Goal: Book appointment/travel/reservation

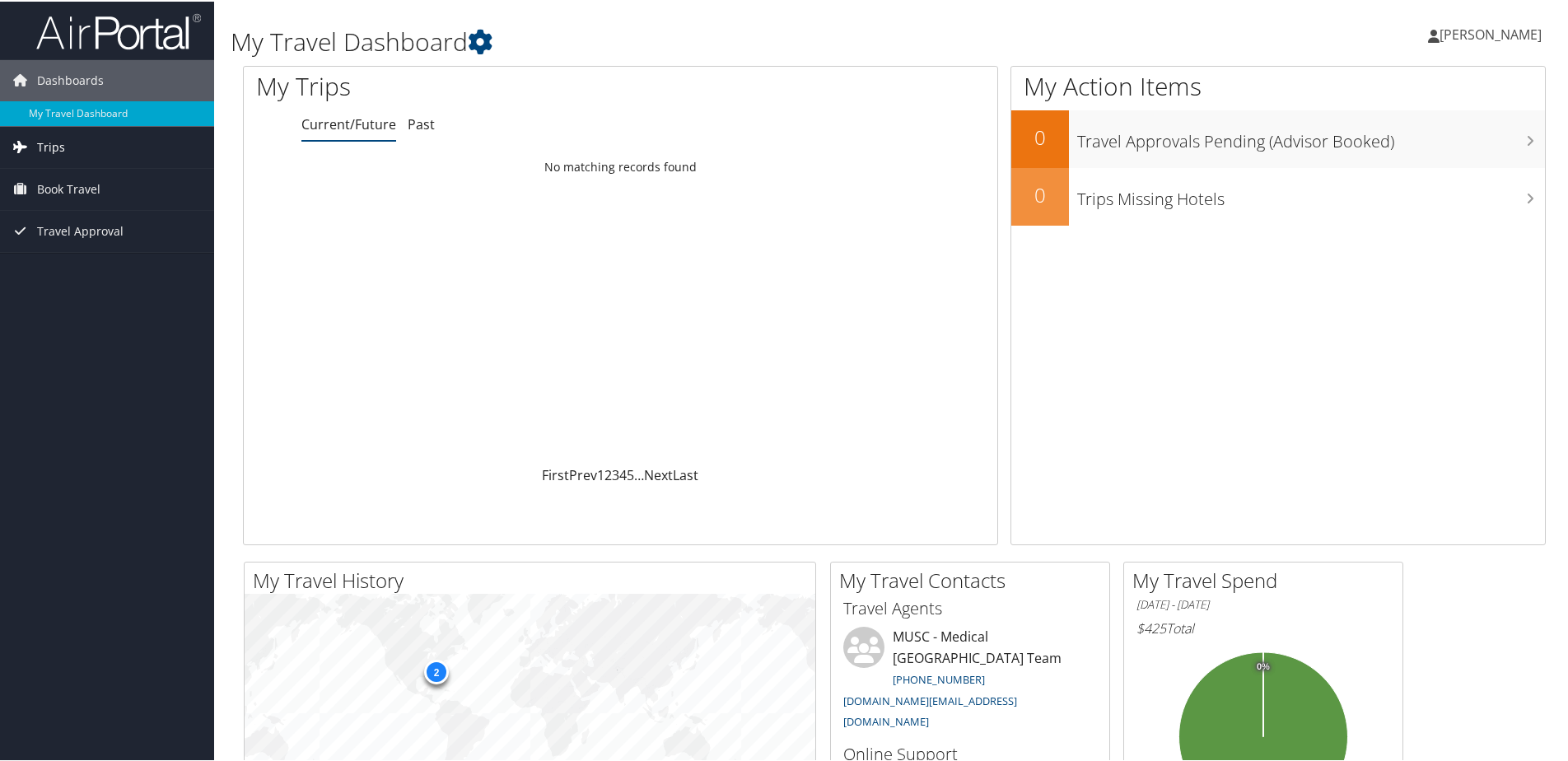
click at [82, 141] on link "Trips" at bounding box center [107, 146] width 214 height 41
click at [87, 259] on span "Book Travel" at bounding box center [69, 262] width 64 height 41
click at [71, 256] on span "Book Travel" at bounding box center [69, 262] width 64 height 41
click at [69, 263] on span "Book Travel" at bounding box center [69, 262] width 64 height 41
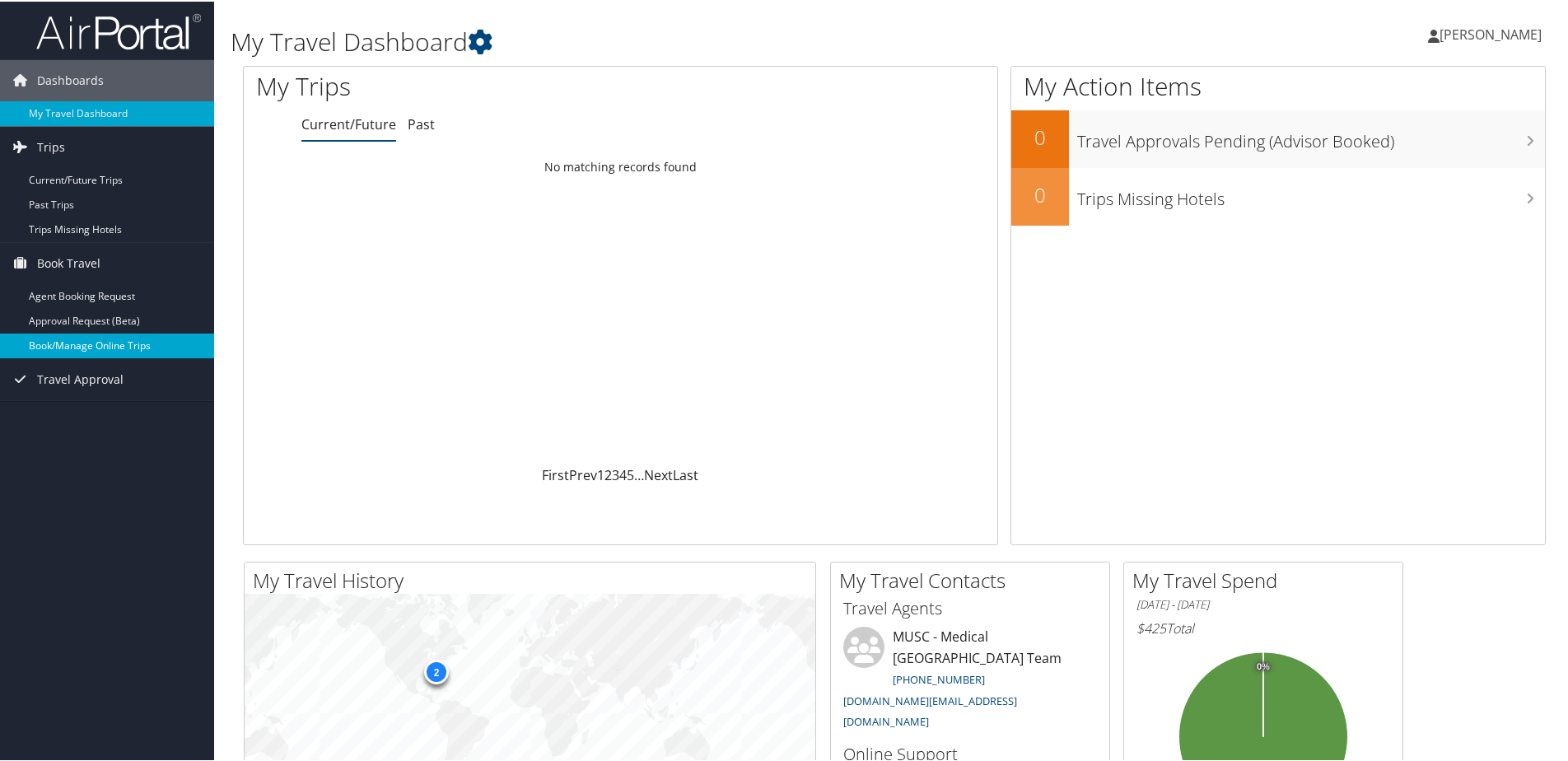
click at [132, 346] on link "Book/Manage Online Trips" at bounding box center [107, 344] width 214 height 25
